Goal: Task Accomplishment & Management: Complete application form

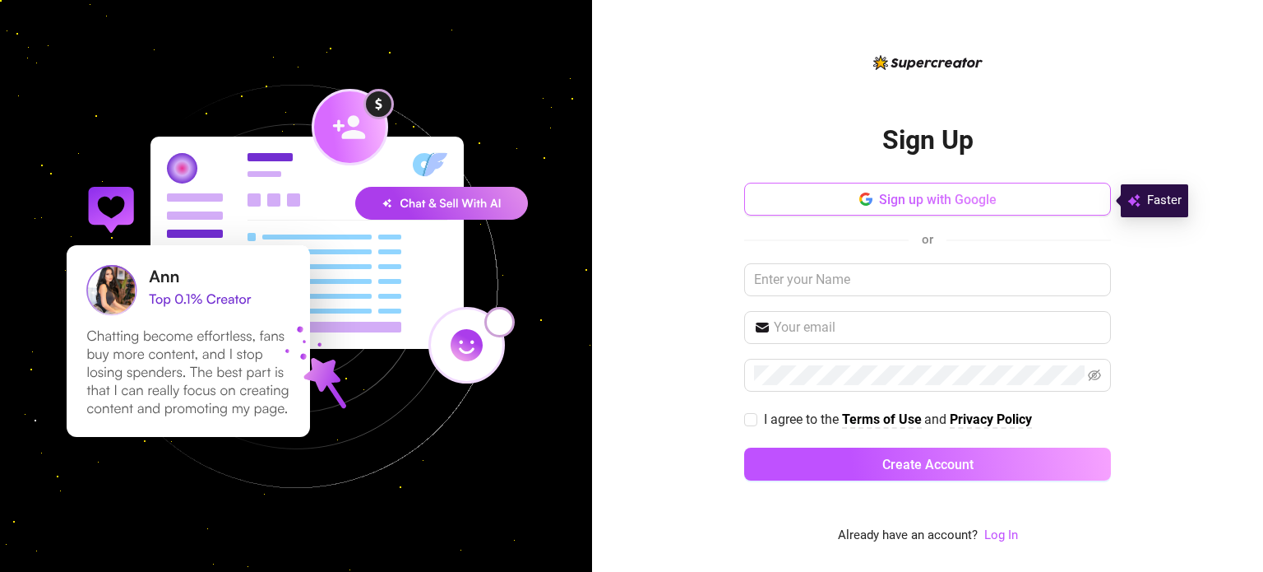
click at [979, 209] on button "Sign up with Google" at bounding box center [927, 199] width 367 height 33
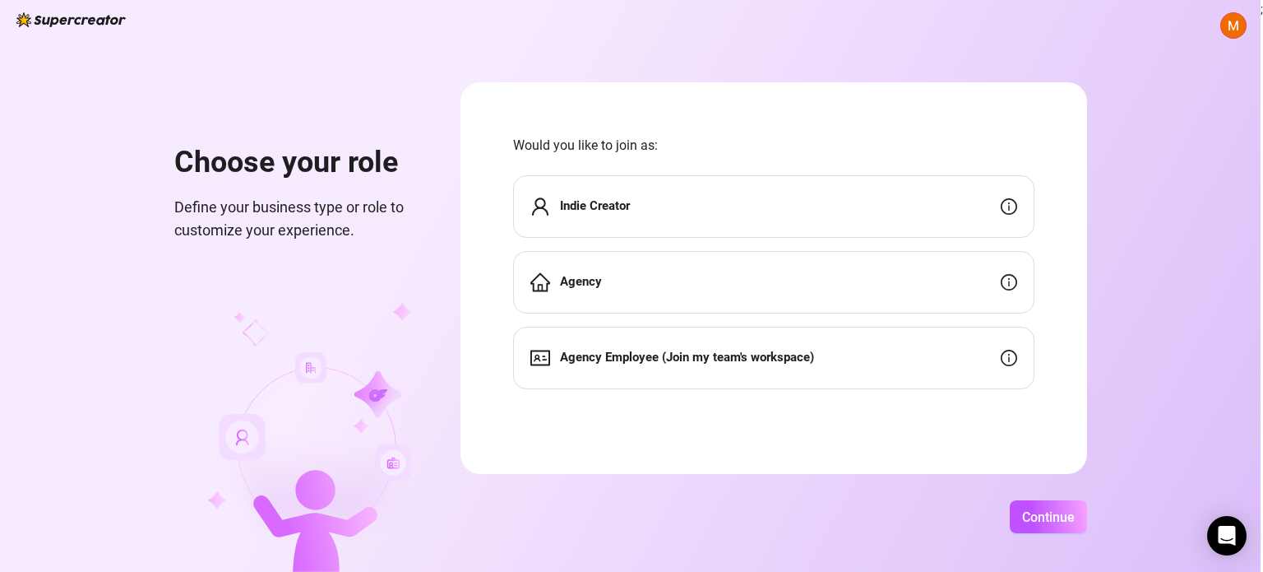
click at [706, 206] on div "Indie Creator" at bounding box center [773, 206] width 521 height 63
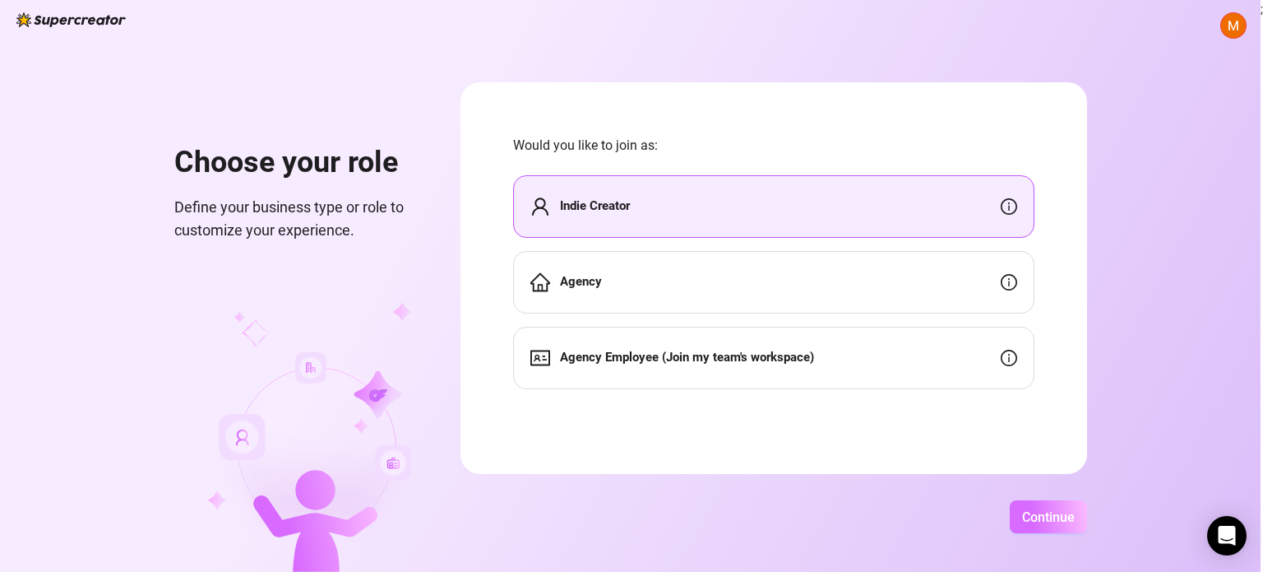
click at [1046, 522] on span "Continue" at bounding box center [1048, 517] width 53 height 16
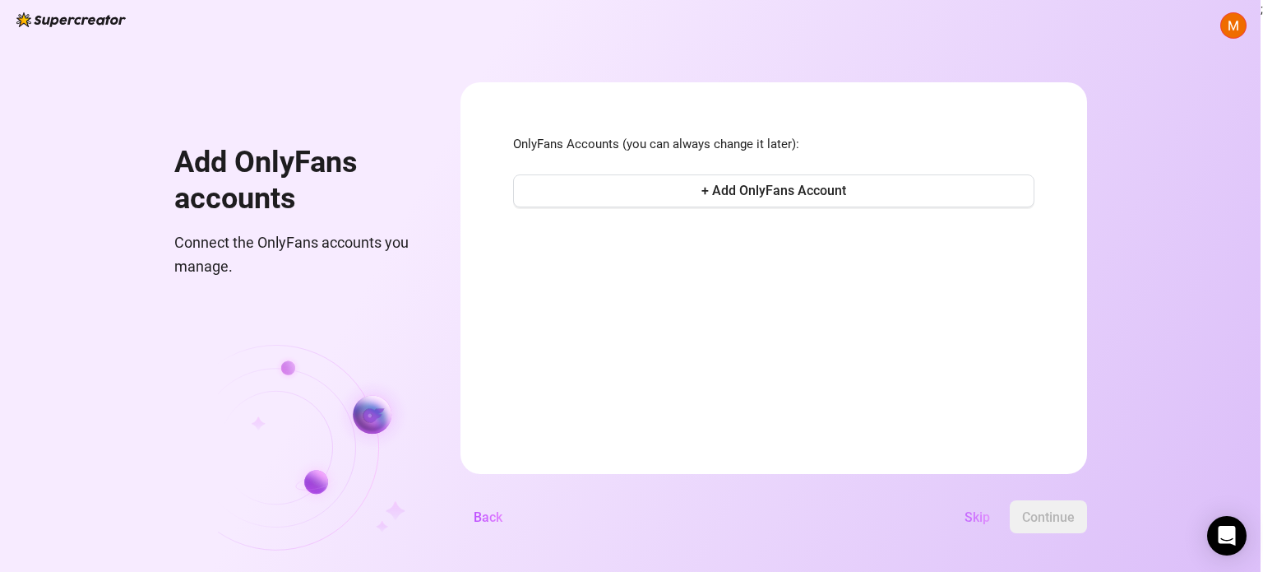
click at [978, 521] on span "Skip" at bounding box center [977, 517] width 25 height 16
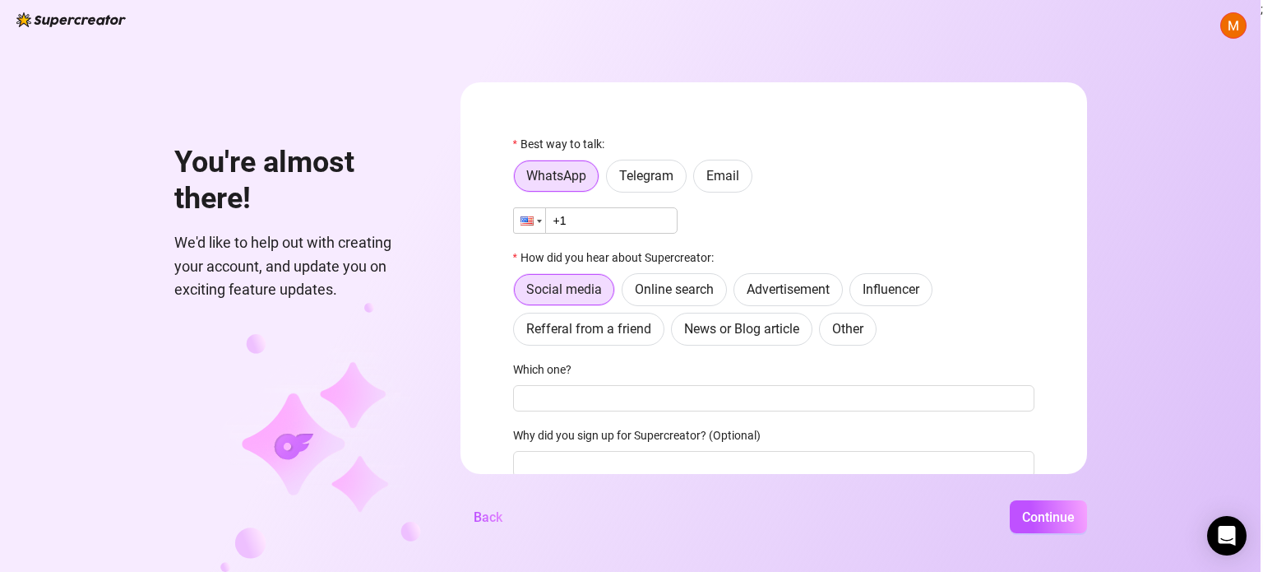
click at [531, 222] on div at bounding box center [527, 220] width 13 height 9
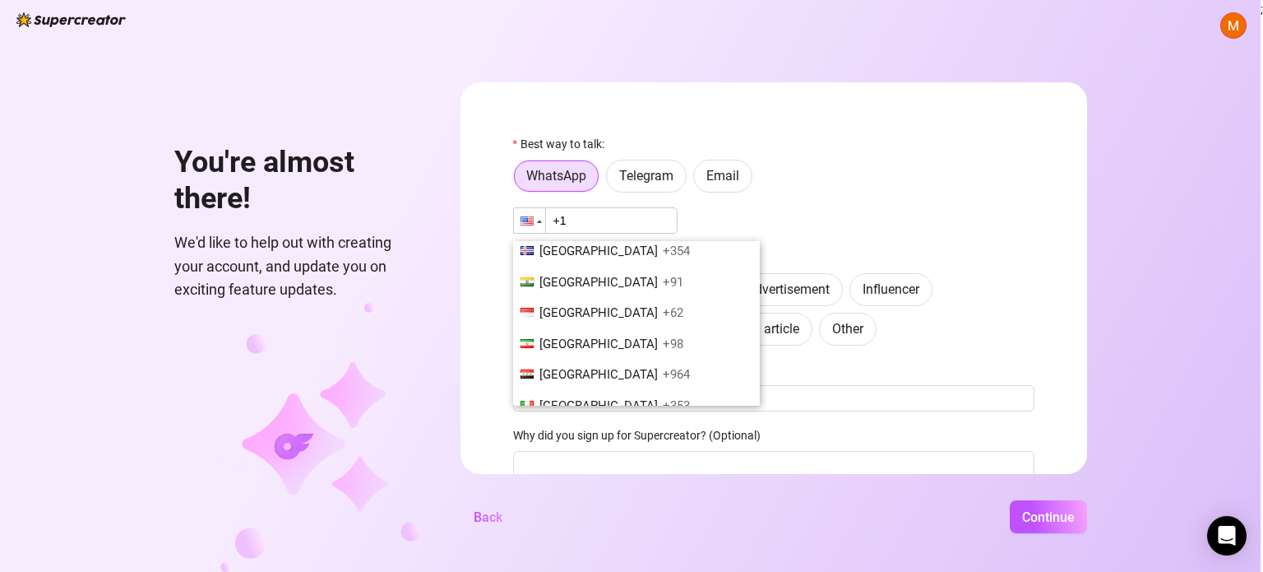
scroll to position [2680, 0]
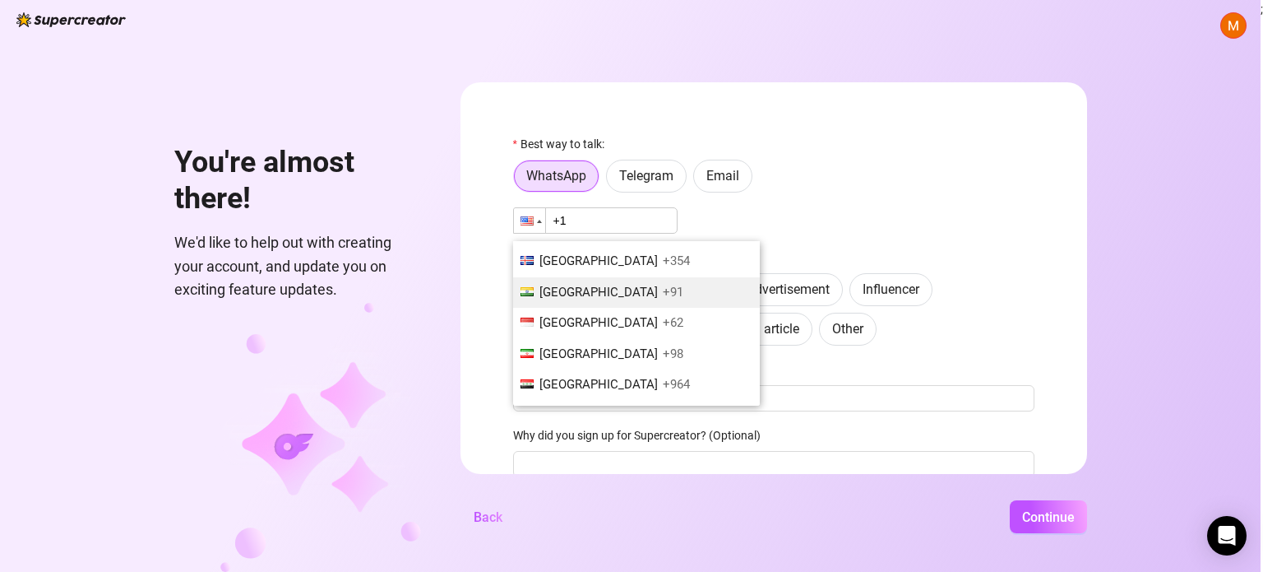
click at [592, 277] on li "India +91" at bounding box center [636, 292] width 247 height 31
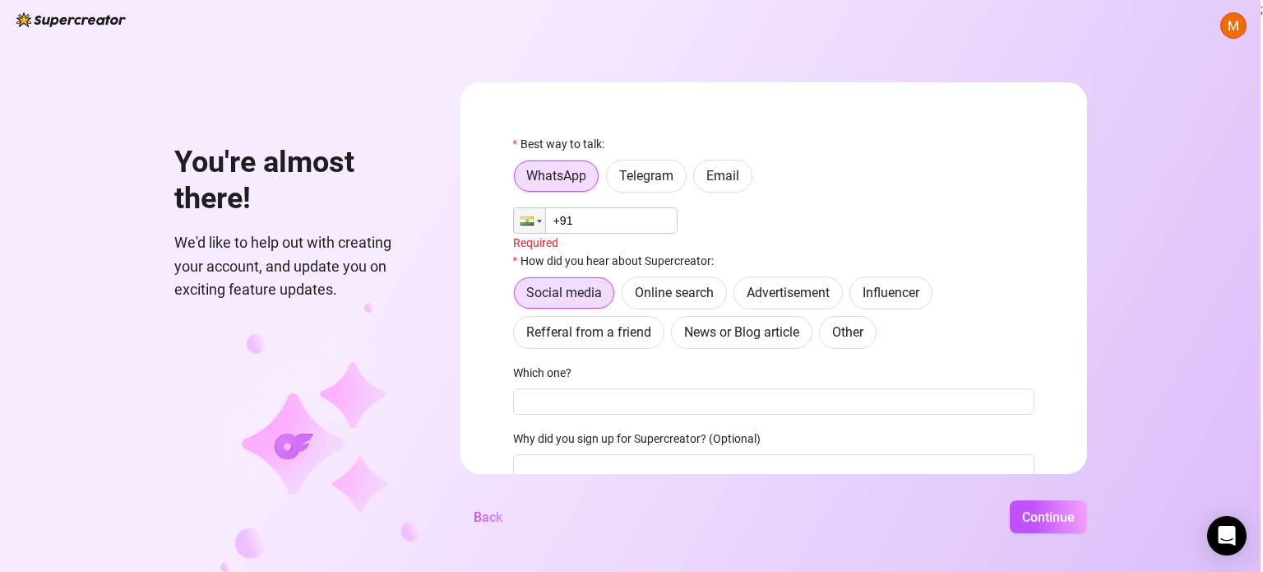
click at [585, 216] on input "+91" at bounding box center [595, 220] width 164 height 26
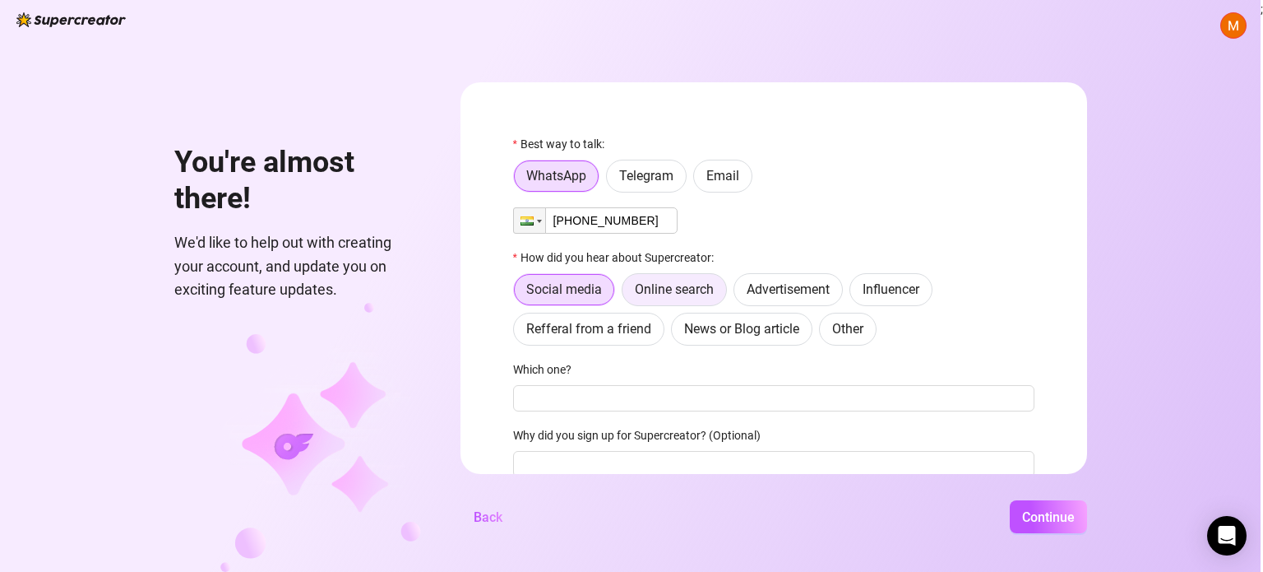
type input "[PHONE_NUMBER]"
click at [720, 290] on label "Online search" at bounding box center [674, 289] width 105 height 33
click at [627, 294] on input "Online search" at bounding box center [627, 294] width 0 height 0
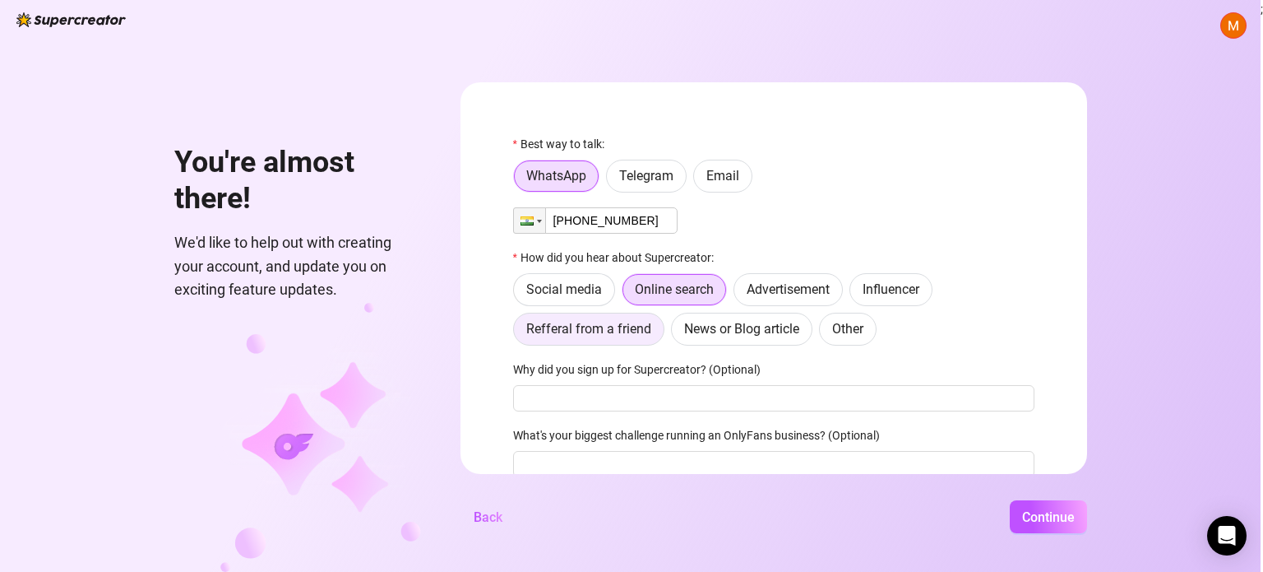
click at [603, 338] on label "Refferal from a friend" at bounding box center [588, 329] width 151 height 33
click at [518, 333] on input "Refferal from a friend" at bounding box center [518, 333] width 0 height 0
click at [688, 282] on span "Online search" at bounding box center [674, 289] width 79 height 16
click at [627, 294] on input "Online search" at bounding box center [627, 294] width 0 height 0
click at [587, 285] on span "Social media" at bounding box center [564, 289] width 76 height 16
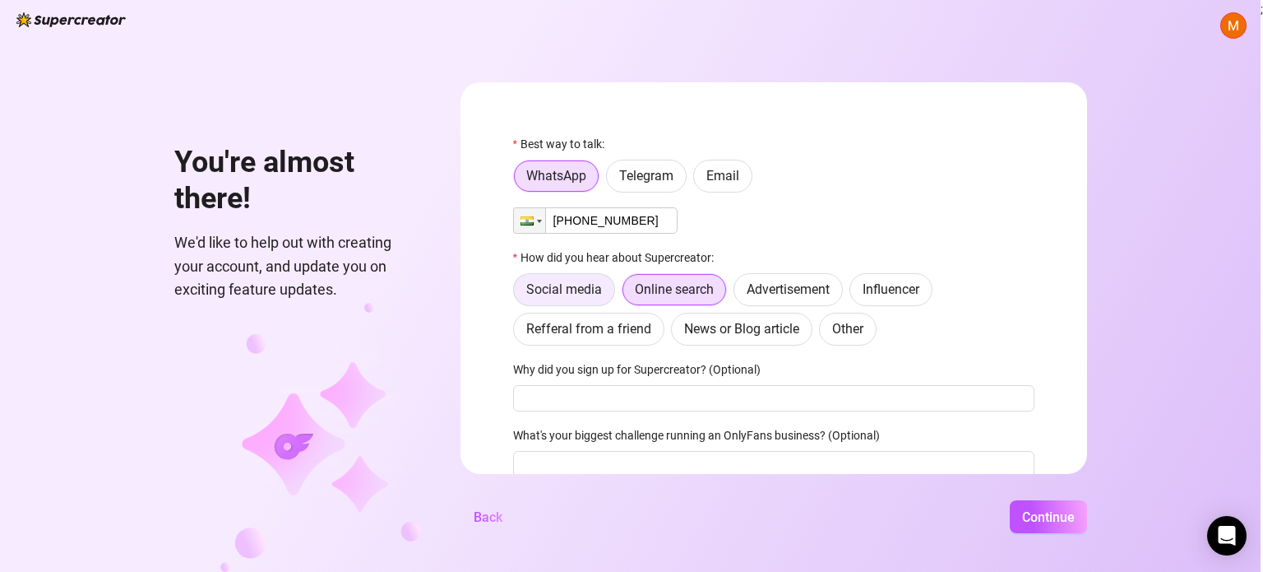
click at [518, 294] on input "Social media" at bounding box center [518, 294] width 0 height 0
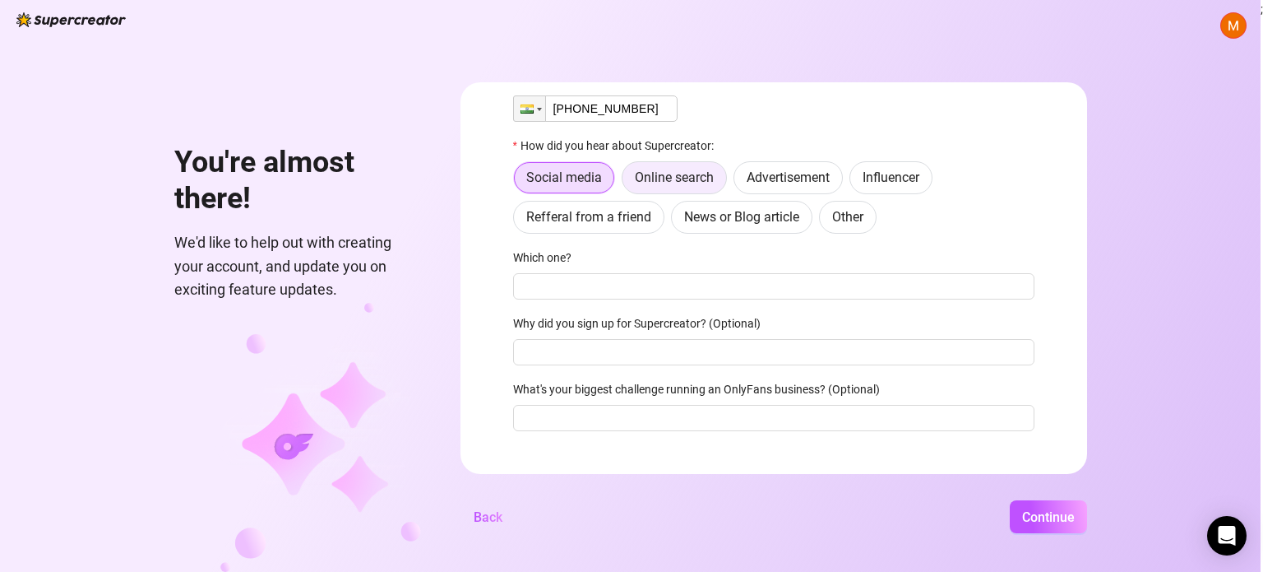
scroll to position [137, 0]
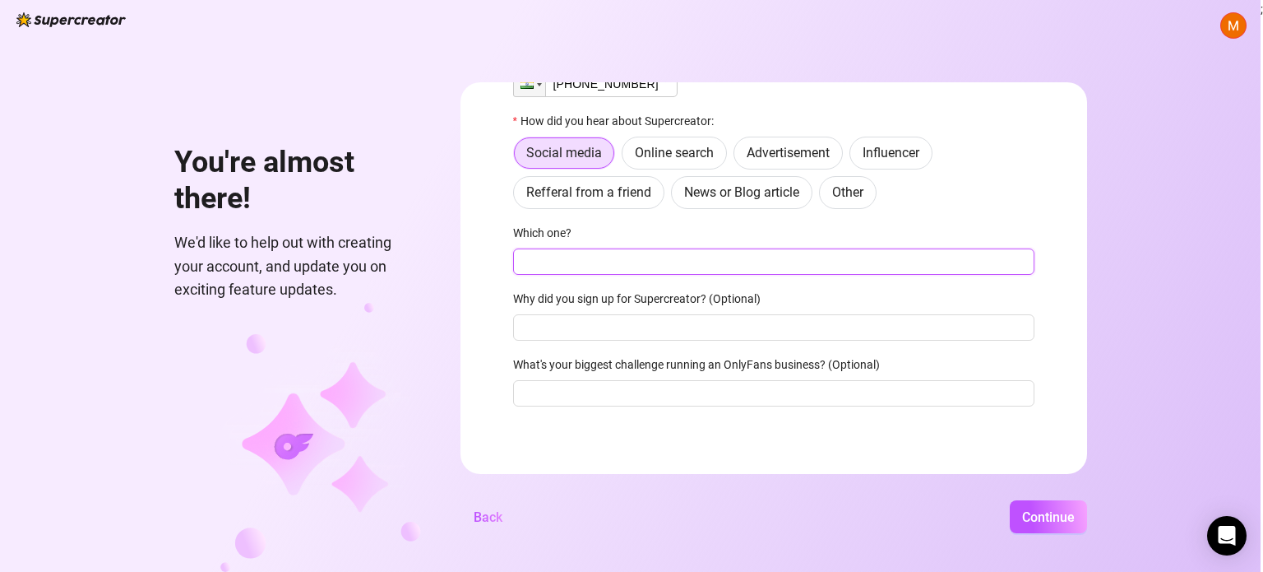
click at [933, 255] on input "Which one?" at bounding box center [773, 261] width 521 height 26
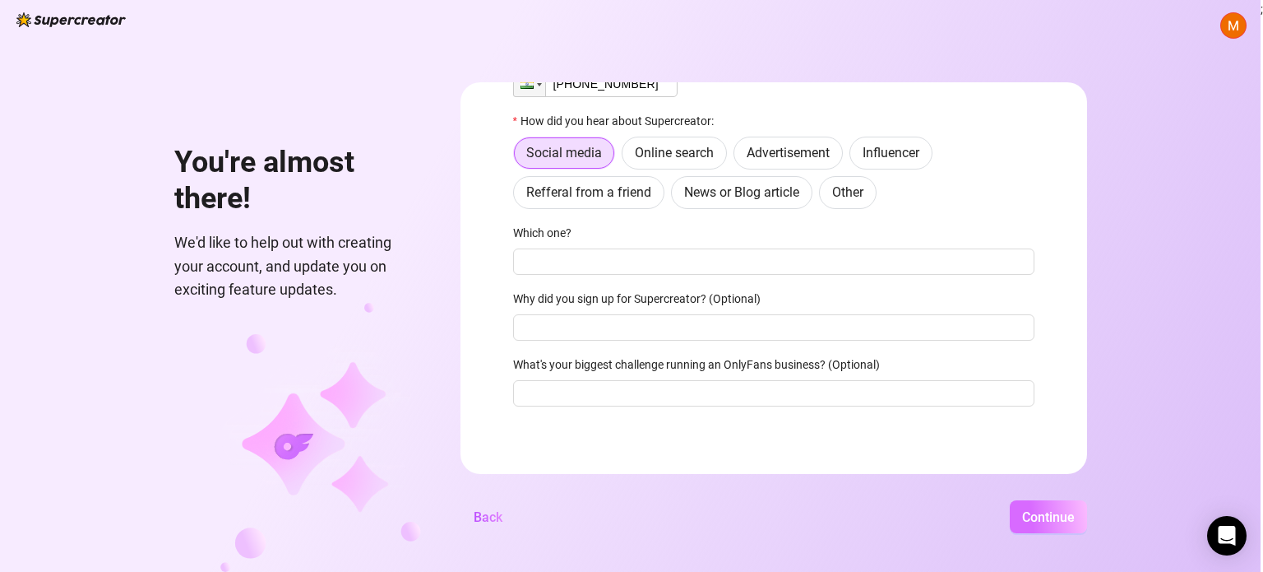
click at [1041, 512] on span "Continue" at bounding box center [1048, 517] width 53 height 16
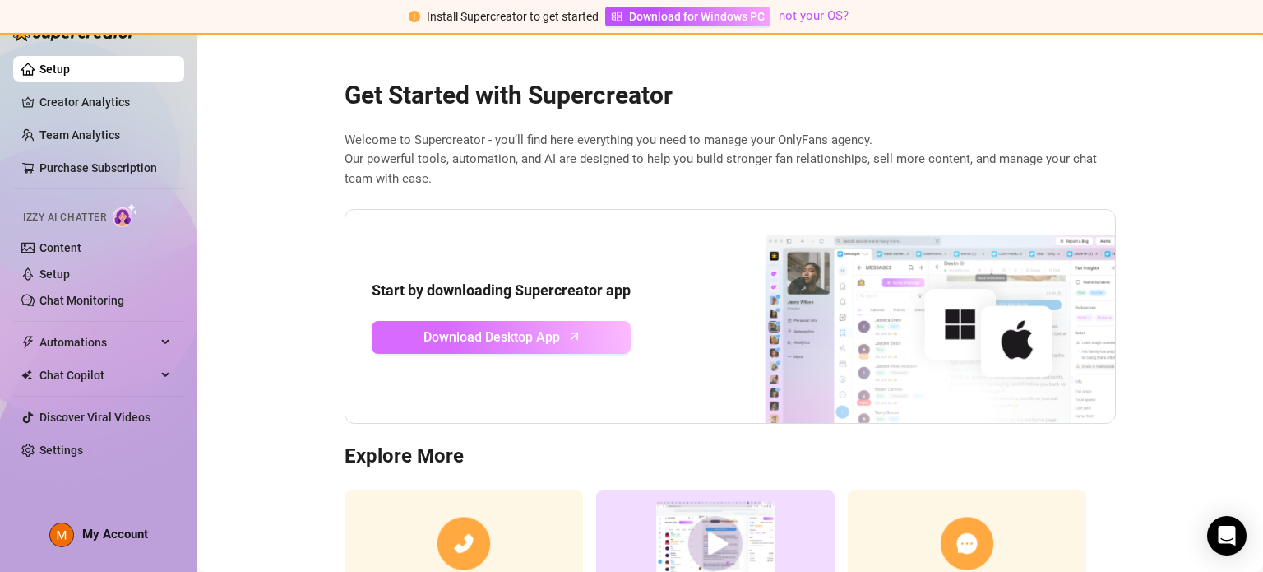
click at [495, 331] on span "Download Desktop App" at bounding box center [492, 337] width 137 height 21
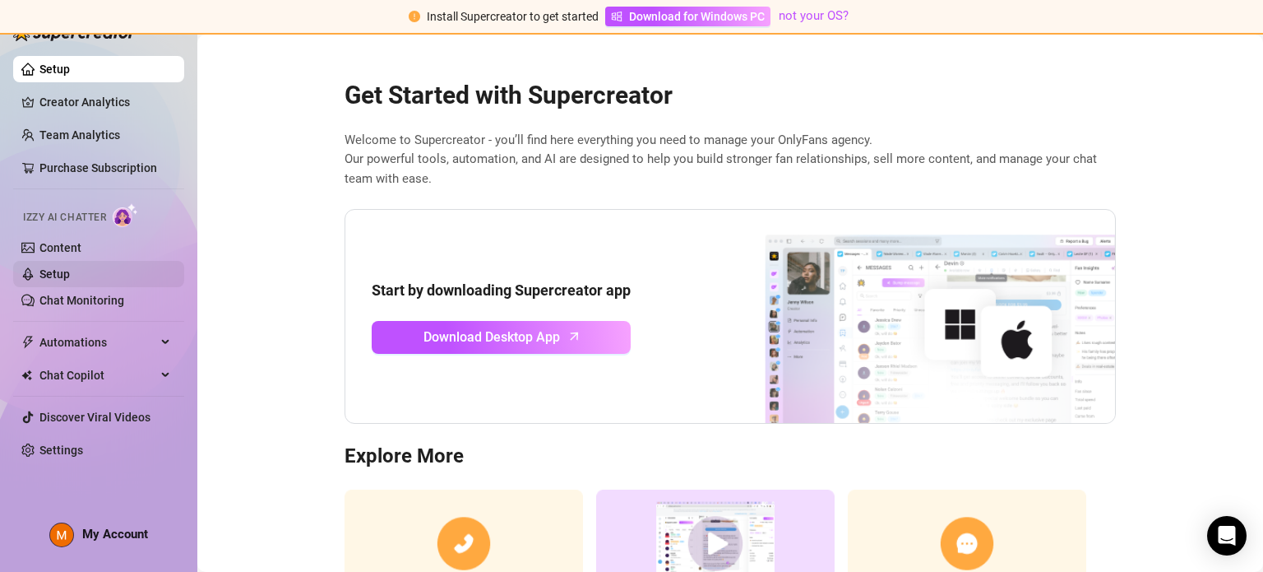
click at [56, 267] on link "Setup" at bounding box center [54, 273] width 30 height 13
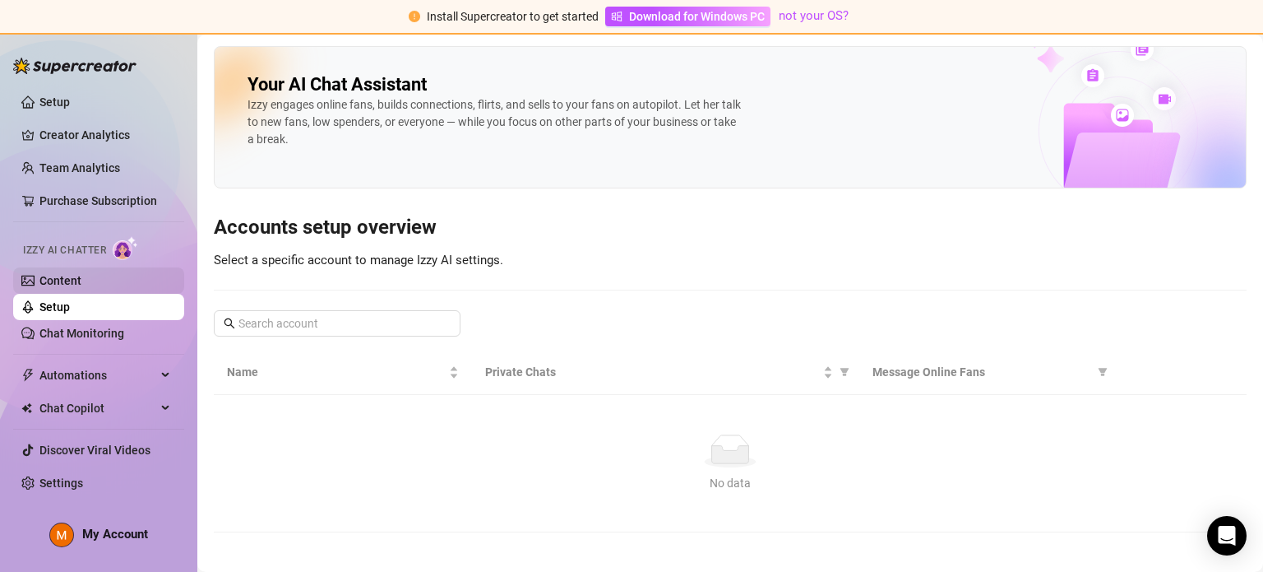
click at [56, 274] on link "Content" at bounding box center [60, 280] width 42 height 13
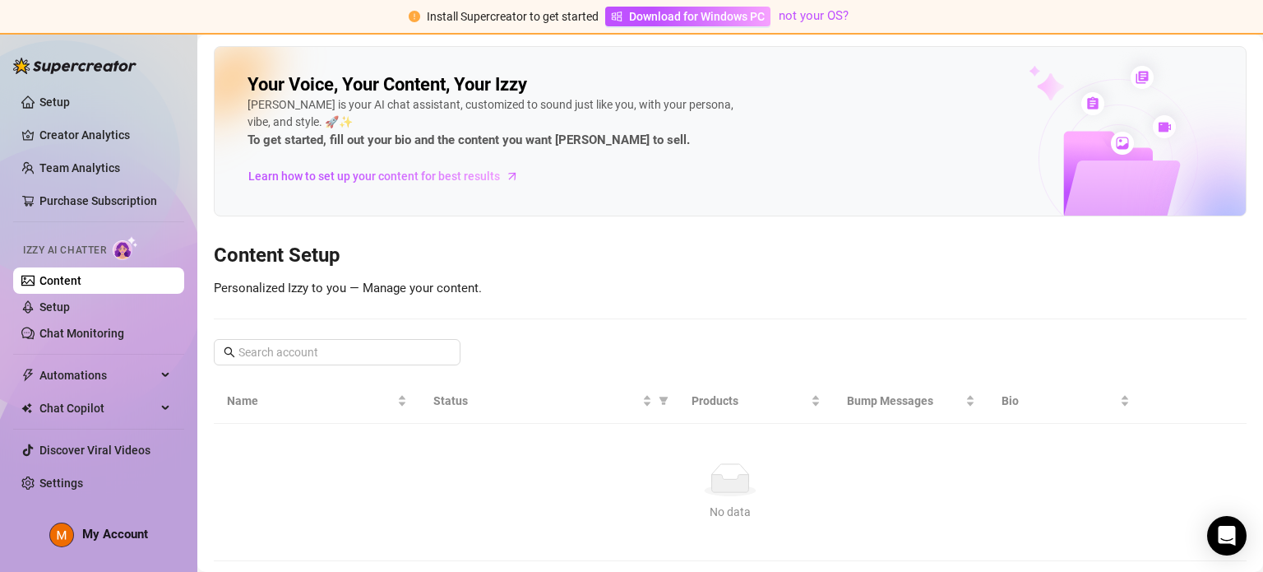
scroll to position [36, 0]
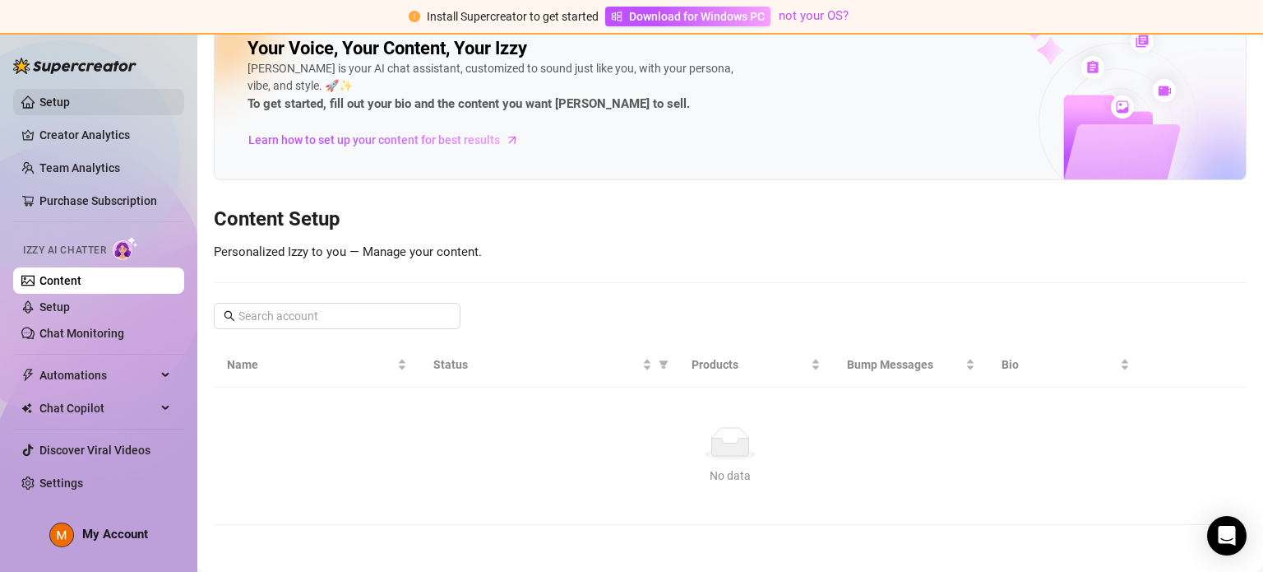
click at [39, 95] on link "Setup" at bounding box center [54, 101] width 30 height 13
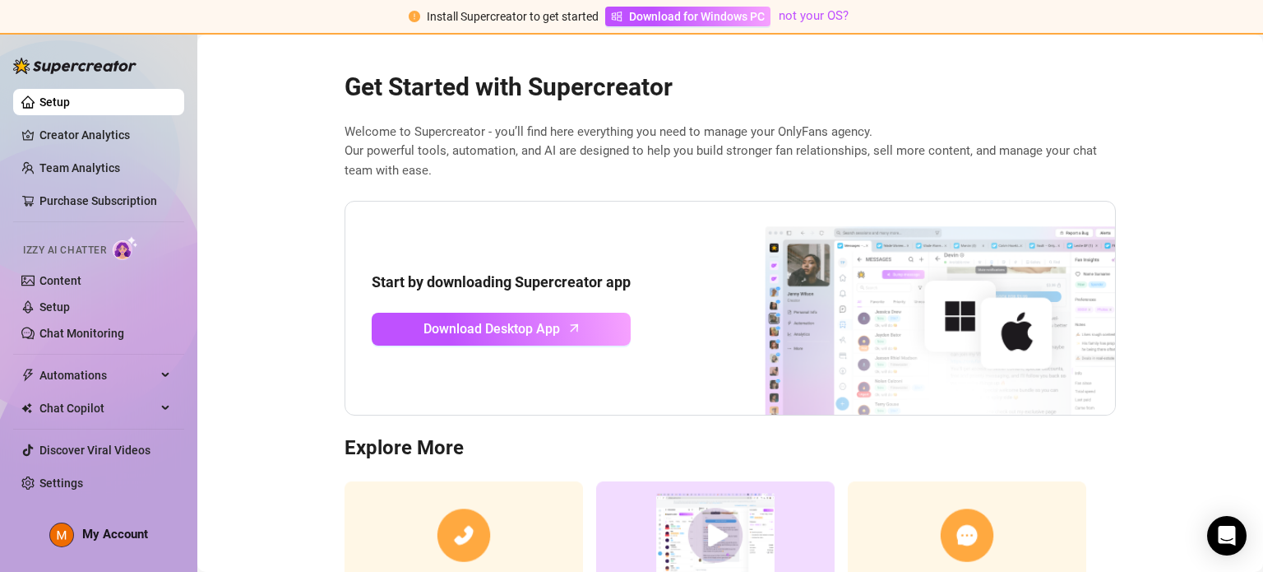
scroll to position [36, 0]
